Goal: Information Seeking & Learning: Learn about a topic

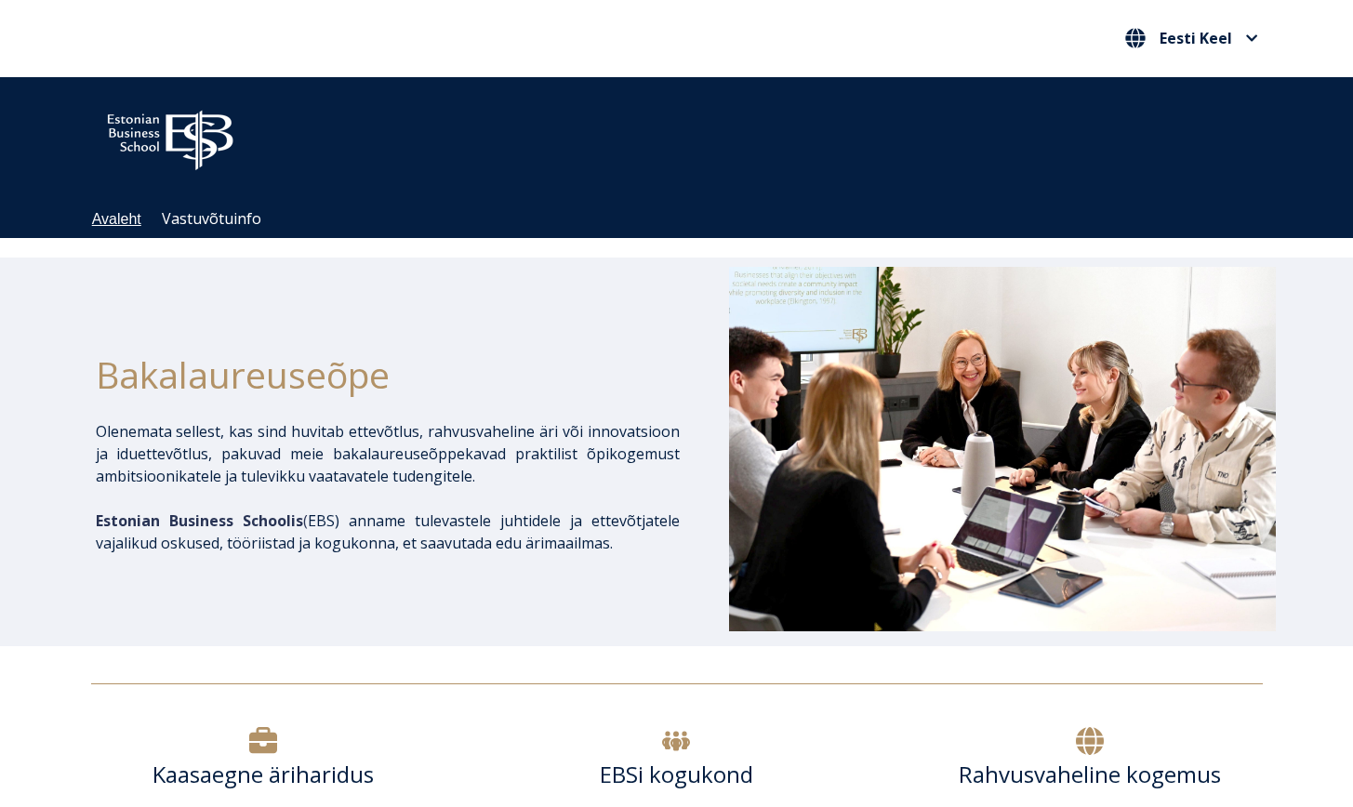
click at [109, 216] on link "Avaleht" at bounding box center [116, 219] width 49 height 16
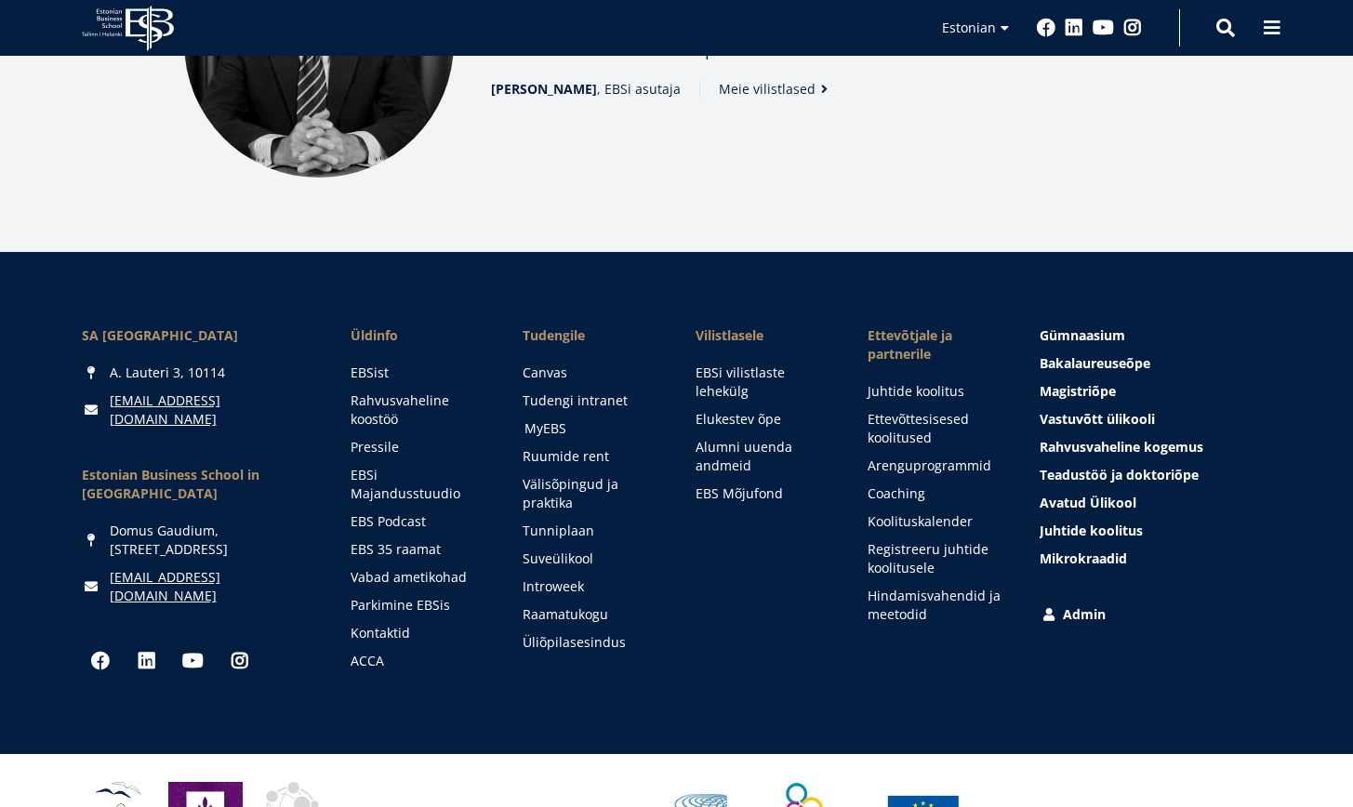
scroll to position [2564, 0]
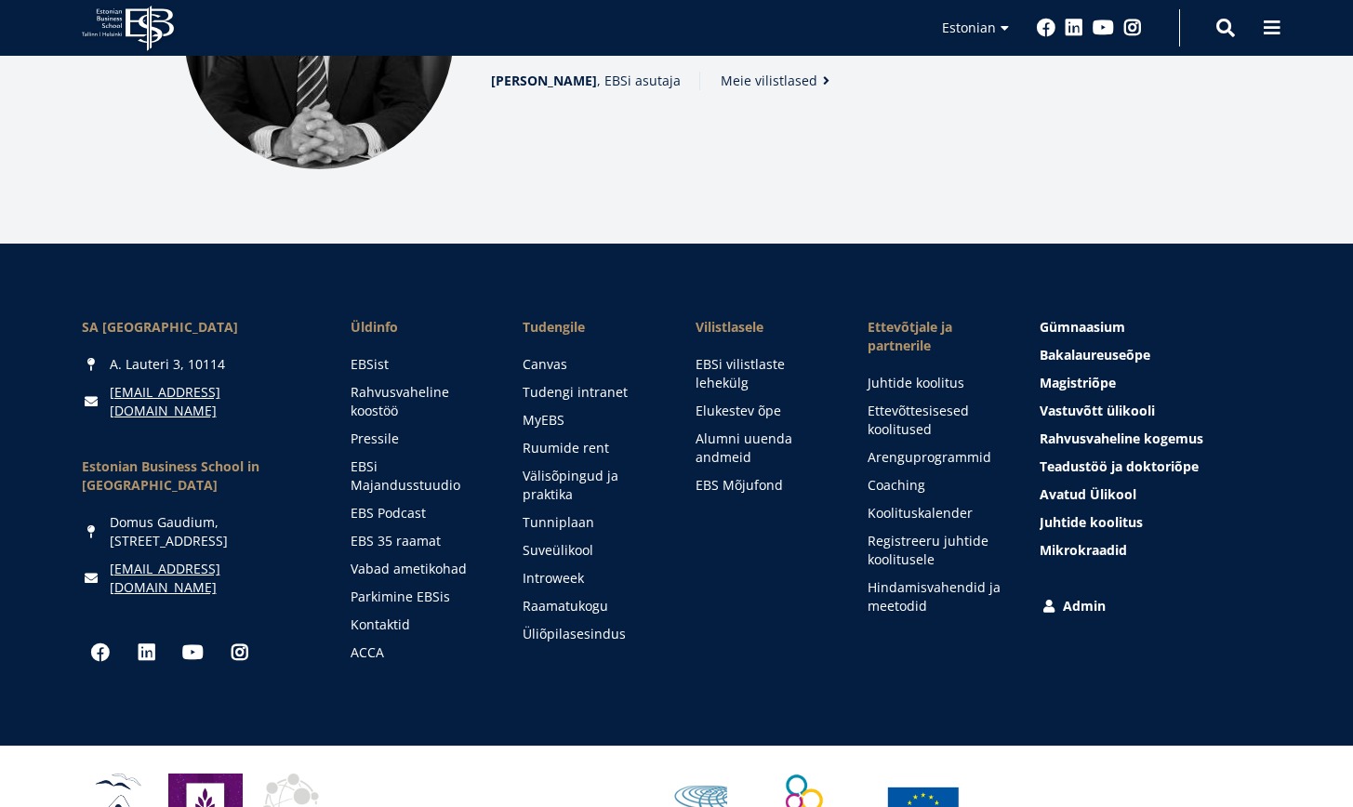
click at [777, 84] on link "Meie vilistlased" at bounding box center [778, 81] width 115 height 19
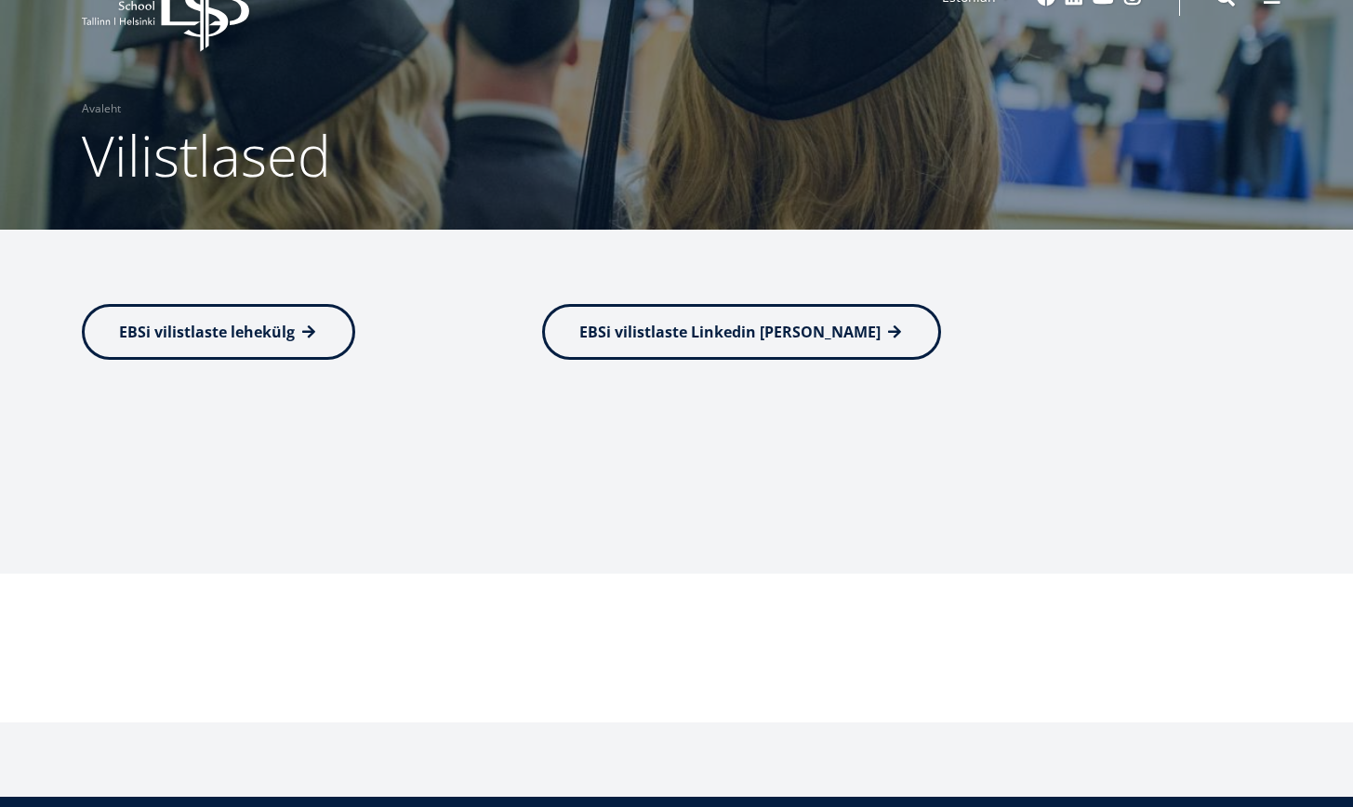
scroll to position [86, 0]
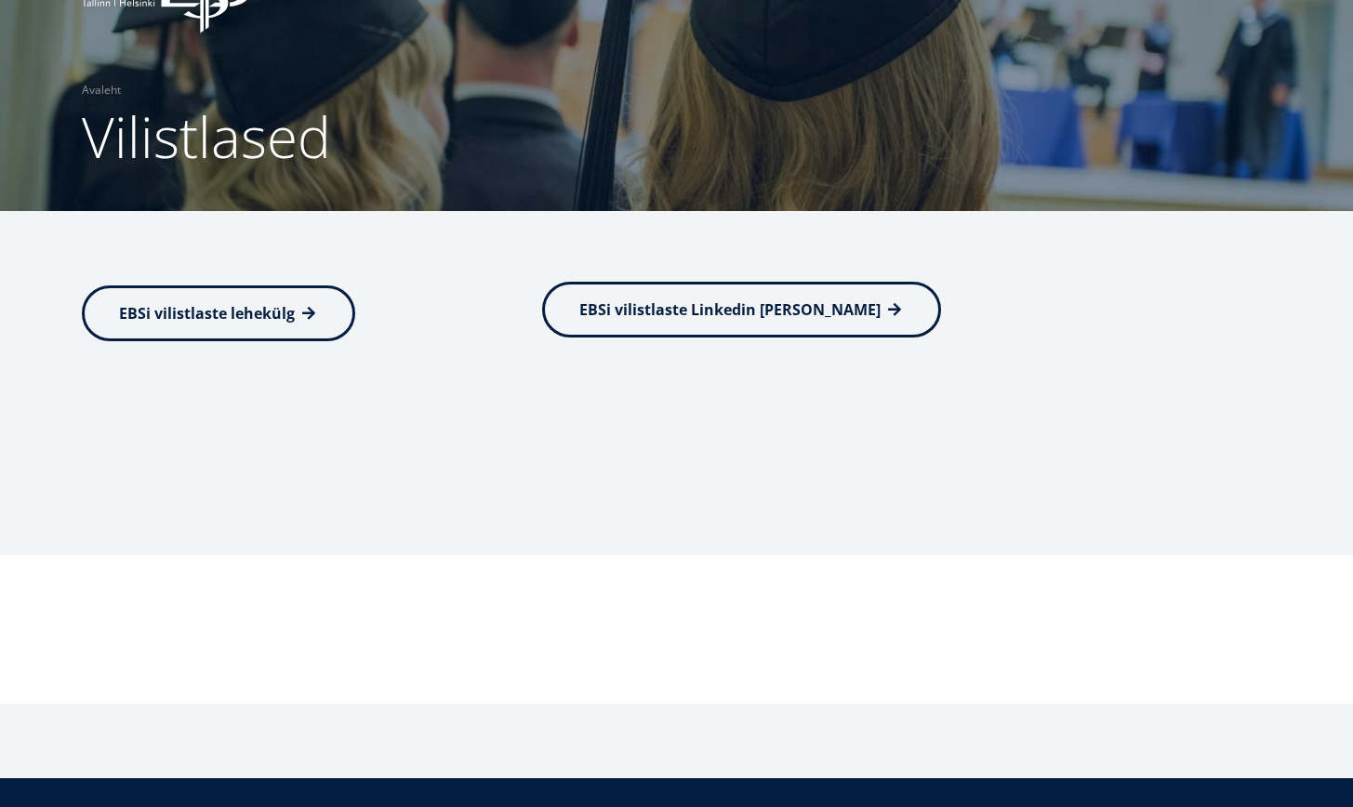
click at [717, 327] on link "EBSi vilistlaste Linkedin grupp" at bounding box center [741, 310] width 399 height 56
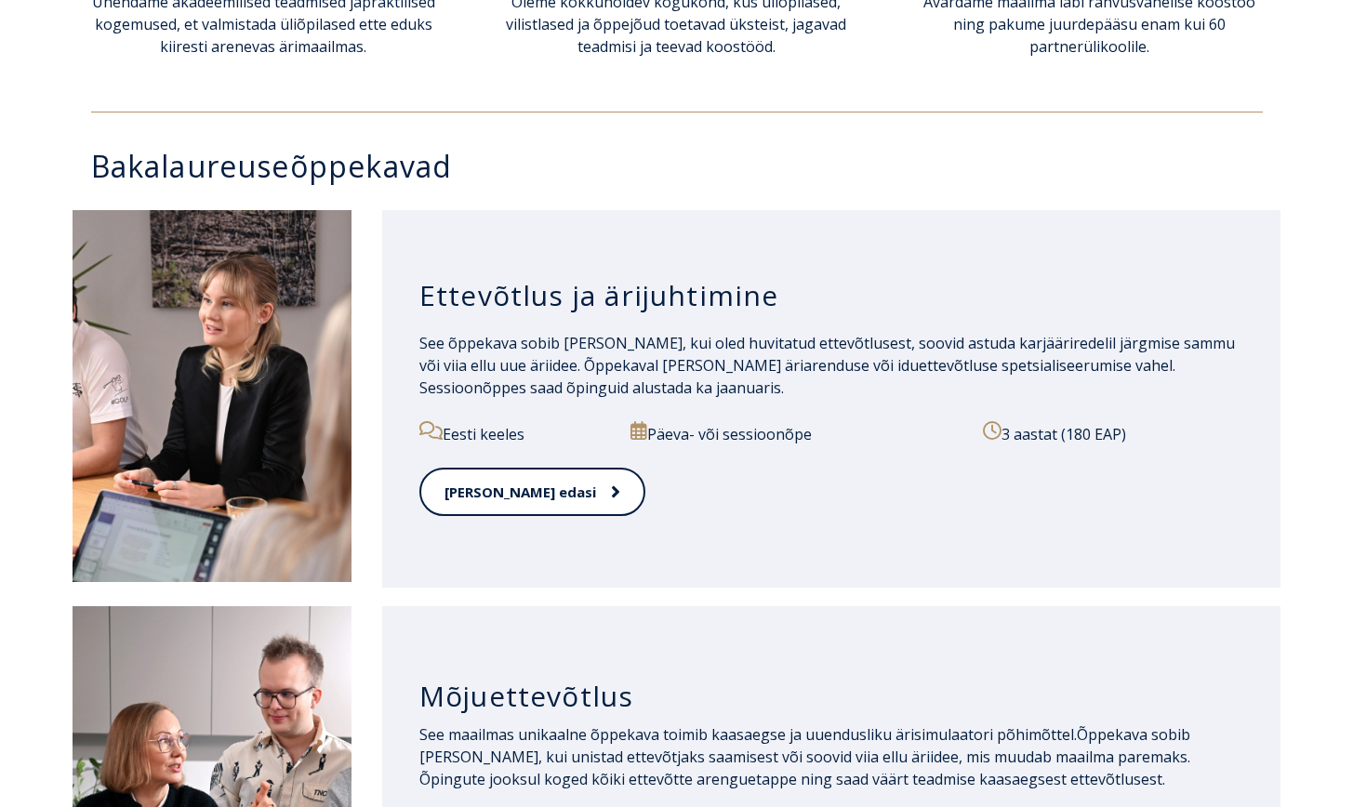
scroll to position [844, 0]
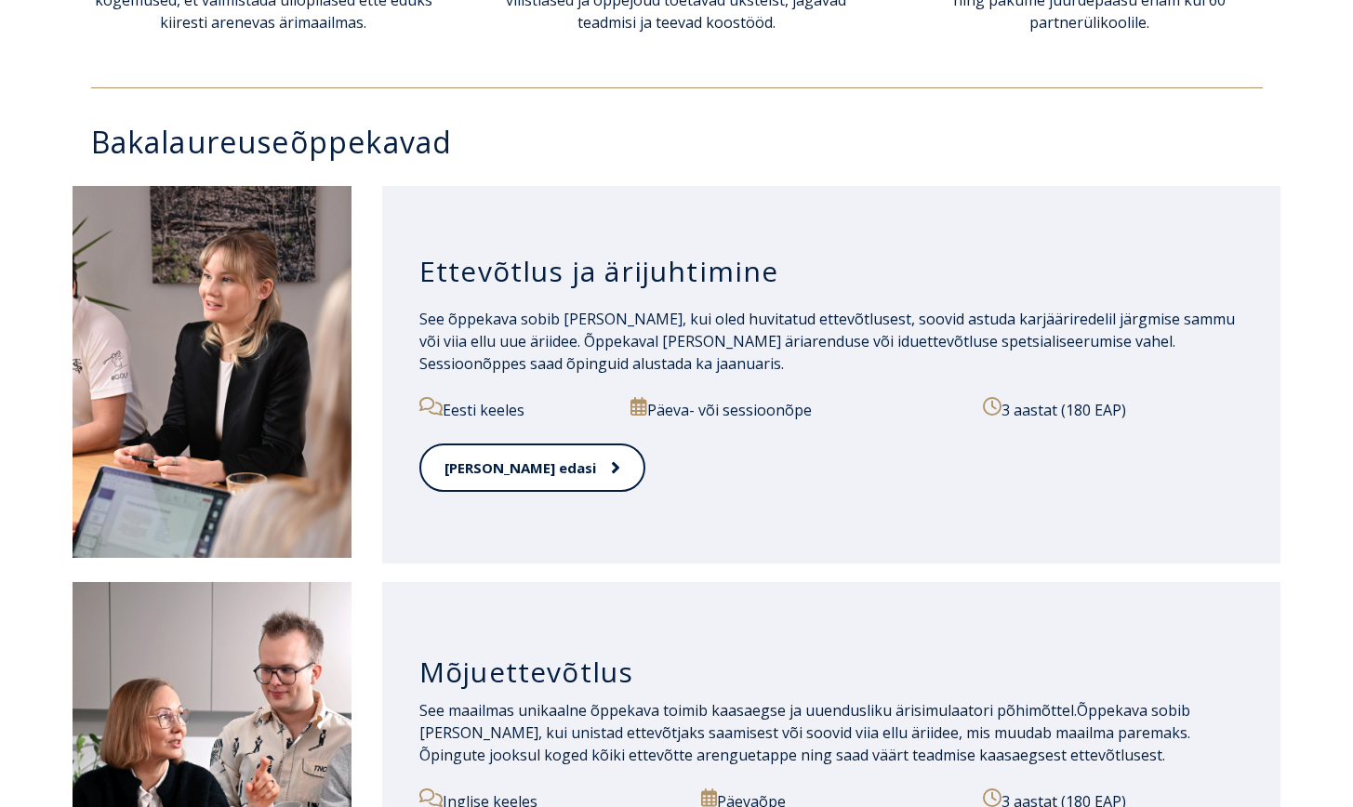
click at [655, 275] on h3 "Ettevõtlus ja ärijuhtimine" at bounding box center [831, 271] width 825 height 35
click at [594, 464] on span at bounding box center [606, 467] width 24 height 19
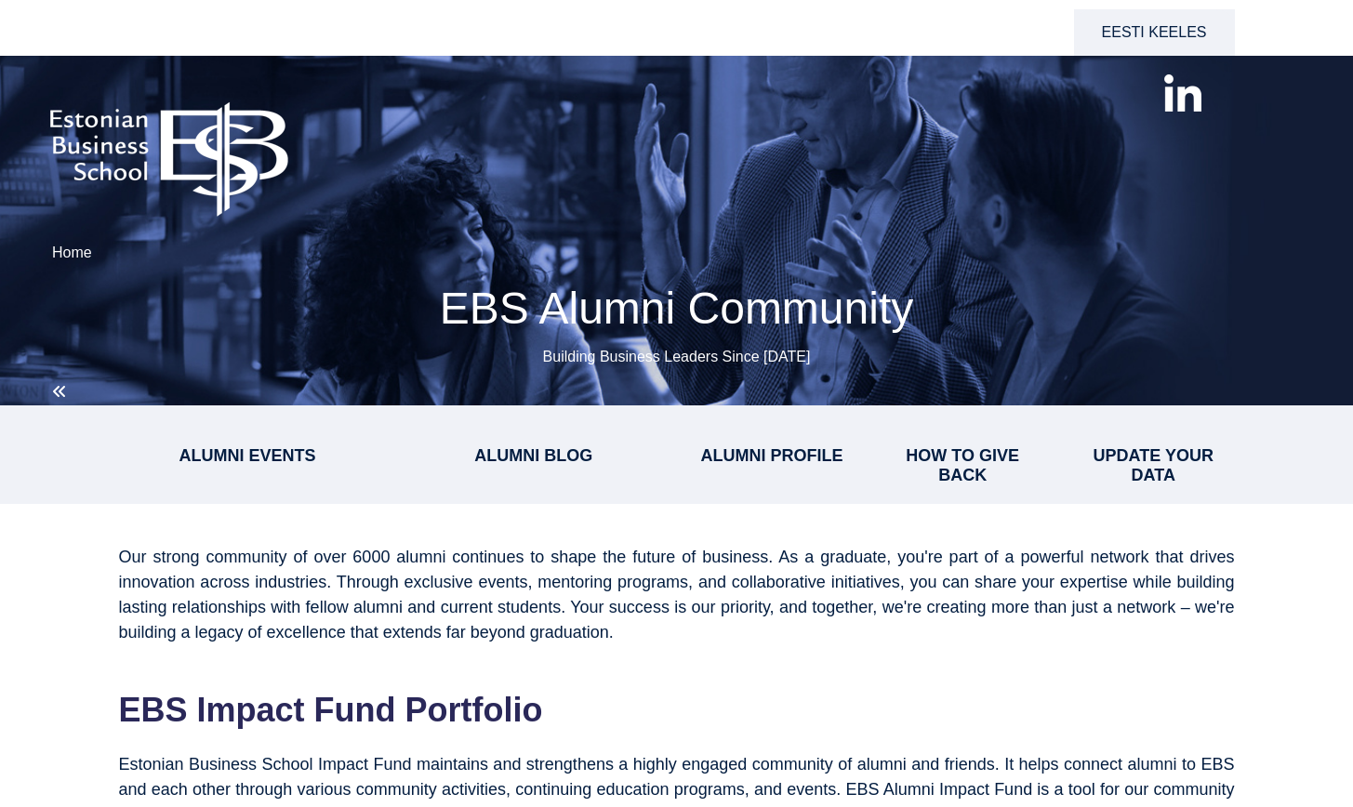
select select "**"
